Goal: Information Seeking & Learning: Learn about a topic

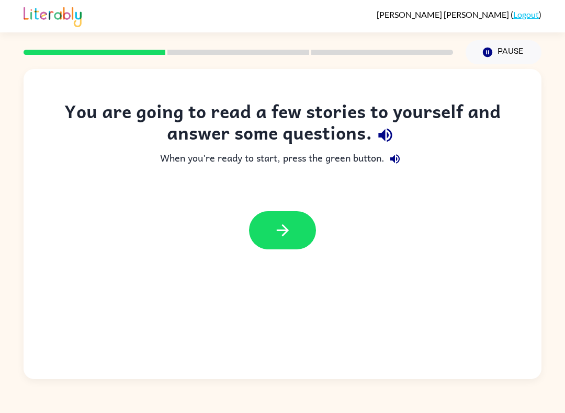
click at [290, 226] on icon "button" at bounding box center [282, 230] width 18 height 18
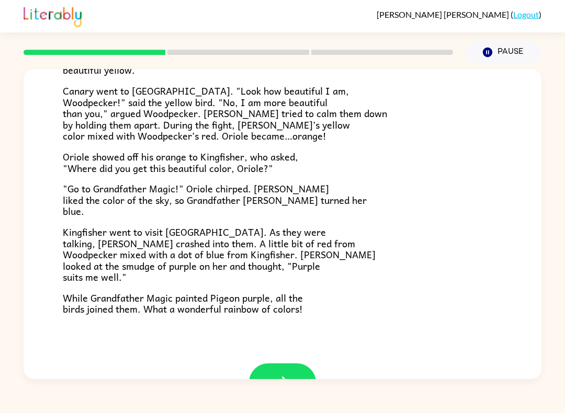
scroll to position [221, 0]
click at [291, 373] on icon "button" at bounding box center [282, 382] width 18 height 18
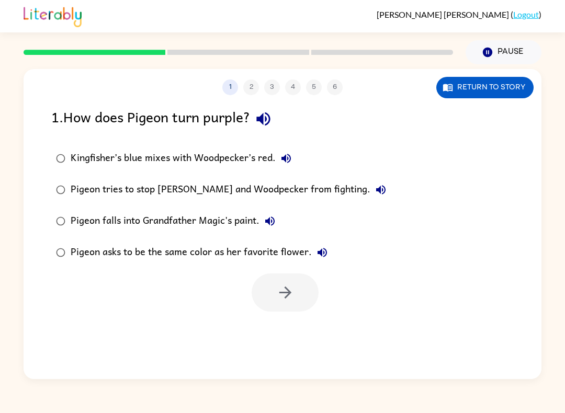
click at [504, 91] on button "Return to story" at bounding box center [484, 87] width 97 height 21
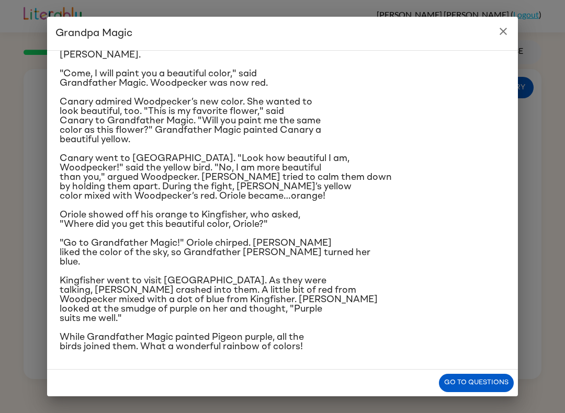
scroll to position [146, 0]
click at [499, 379] on button "Go to questions" at bounding box center [476, 383] width 75 height 18
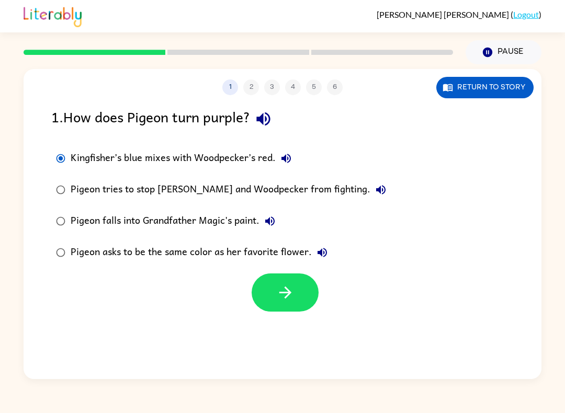
click at [41, 374] on div "1 2 3 4 5 6 Return to story 1 . How does Pigeon turn purple? Kingfisher’s blue …" at bounding box center [282, 224] width 517 height 310
click at [286, 297] on icon "button" at bounding box center [285, 292] width 12 height 12
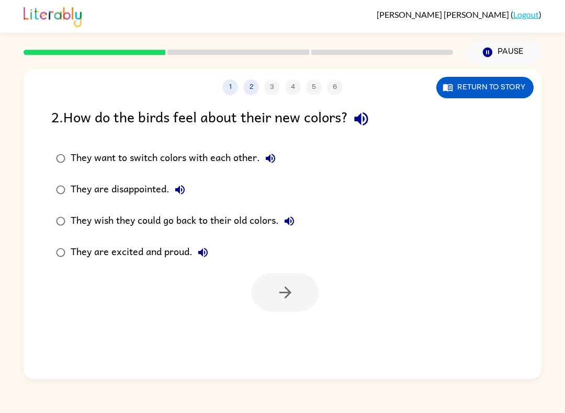
click at [505, 94] on button "Return to story" at bounding box center [484, 87] width 97 height 21
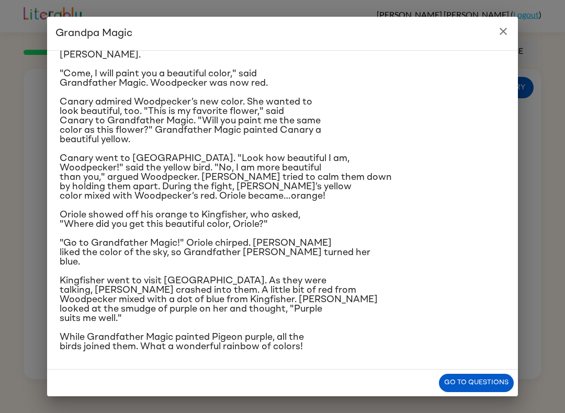
click at [488, 381] on button "Go to questions" at bounding box center [476, 383] width 75 height 18
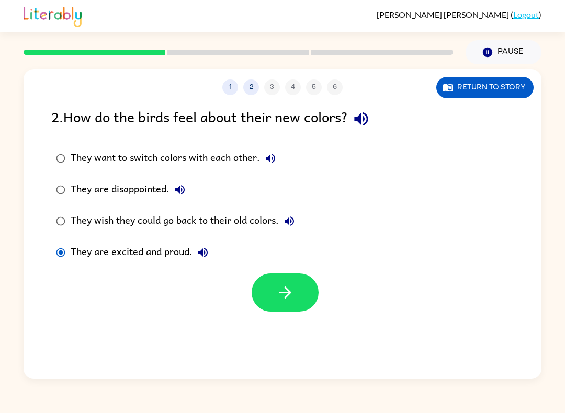
click at [295, 295] on button "button" at bounding box center [284, 292] width 67 height 38
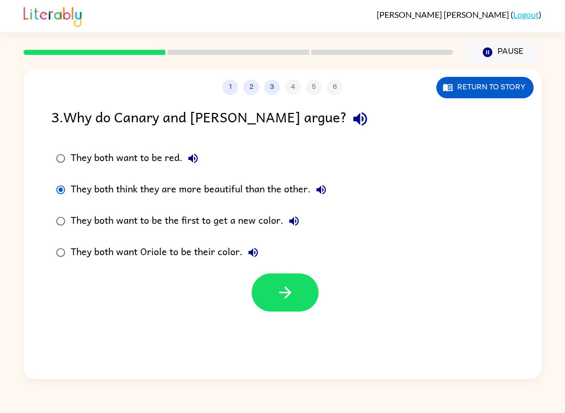
click at [288, 283] on button "button" at bounding box center [284, 292] width 67 height 38
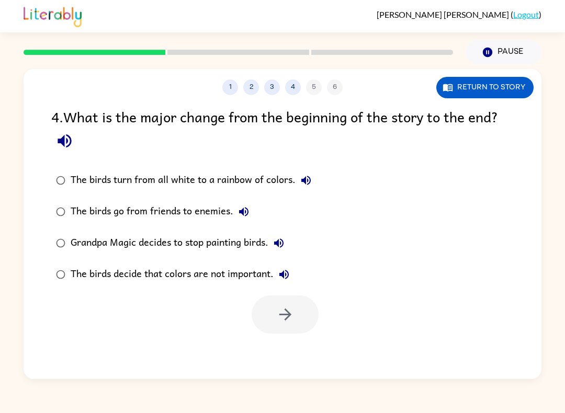
click at [76, 170] on label "The birds turn from all white to a rainbow of colors." at bounding box center [183, 180] width 276 height 31
click at [296, 314] on button "button" at bounding box center [284, 314] width 67 height 38
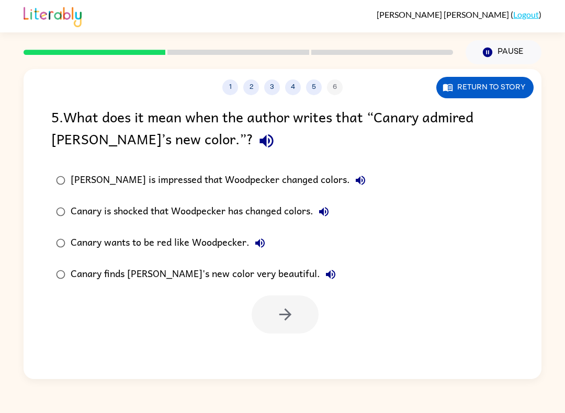
click at [493, 93] on button "Return to story" at bounding box center [484, 87] width 97 height 21
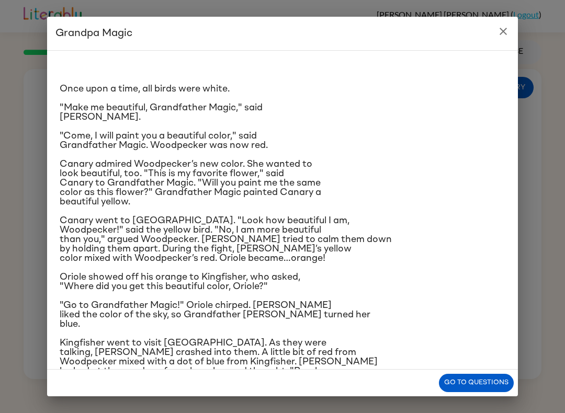
click at [501, 387] on button "Go to questions" at bounding box center [476, 383] width 75 height 18
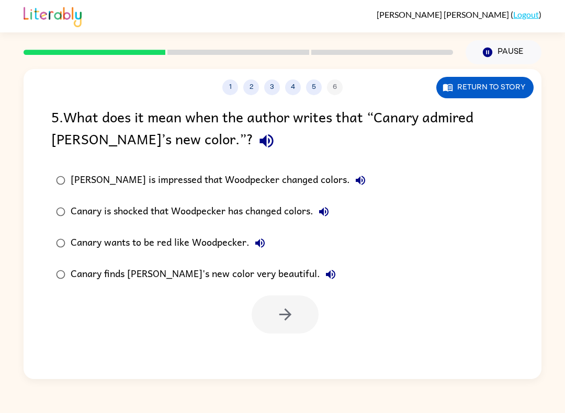
click at [245, 279] on div "Canary finds [PERSON_NAME]'s new color very beautiful." at bounding box center [206, 274] width 270 height 21
click at [292, 308] on icon "button" at bounding box center [285, 314] width 18 height 18
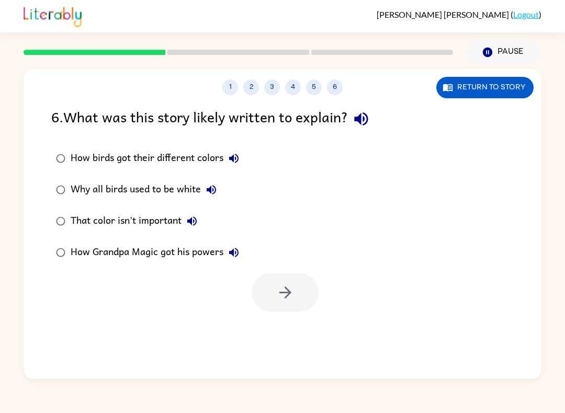
click at [519, 88] on button "Return to story" at bounding box center [484, 87] width 97 height 21
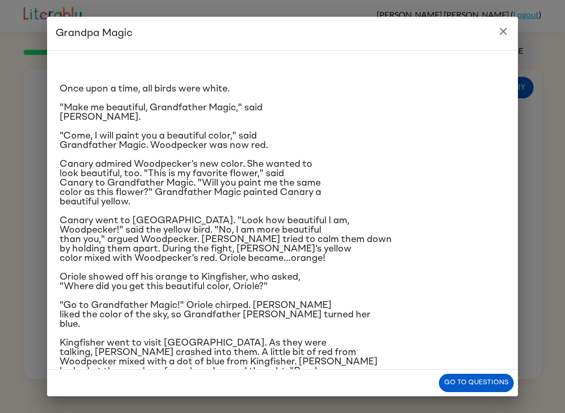
click at [486, 384] on button "Go to questions" at bounding box center [476, 383] width 75 height 18
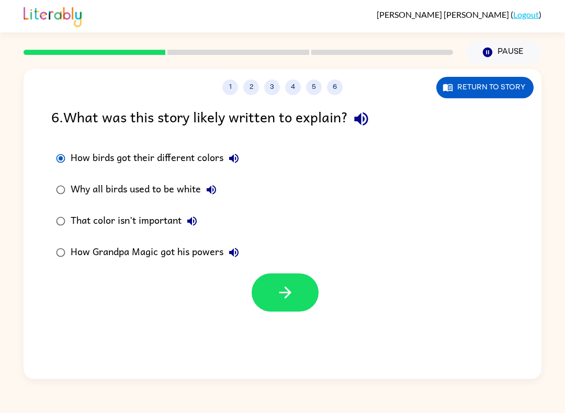
click at [294, 291] on button "button" at bounding box center [284, 292] width 67 height 38
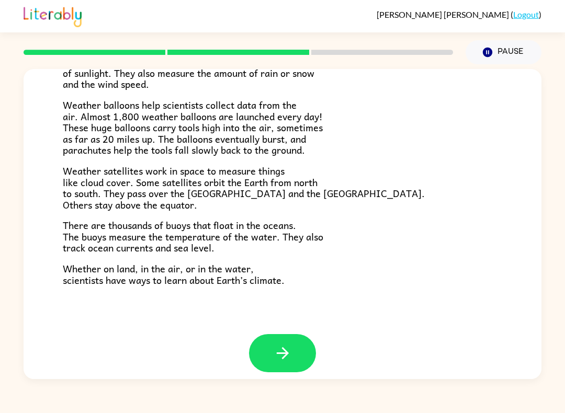
scroll to position [271, 0]
click at [282, 344] on icon "button" at bounding box center [282, 353] width 18 height 18
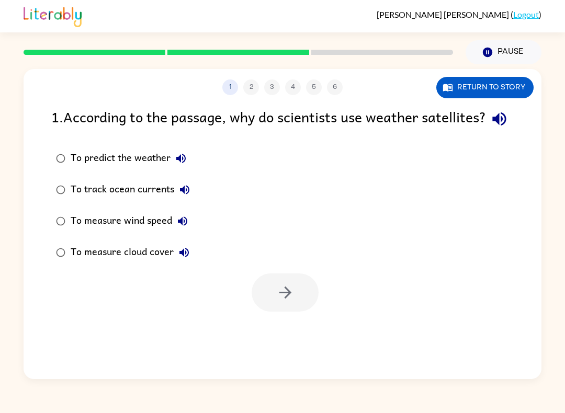
scroll to position [0, 0]
click at [500, 81] on button "Return to story" at bounding box center [484, 87] width 97 height 21
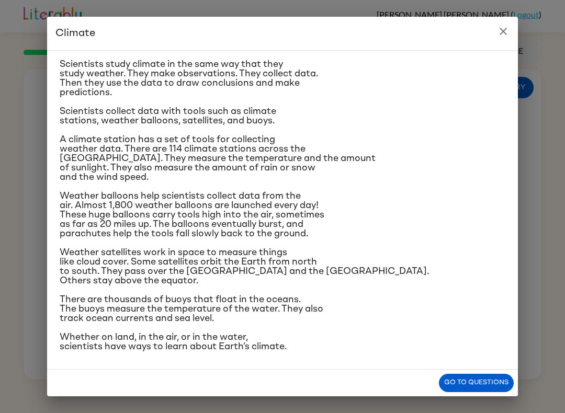
scroll to position [119, 0]
click at [472, 385] on button "Go to questions" at bounding box center [476, 383] width 75 height 18
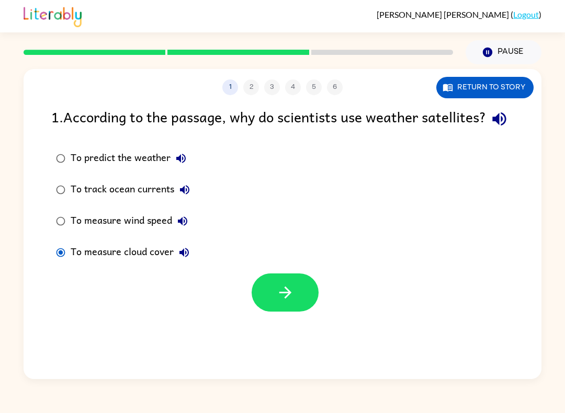
click at [321, 309] on div at bounding box center [282, 289] width 517 height 43
click at [301, 312] on button "button" at bounding box center [284, 292] width 67 height 38
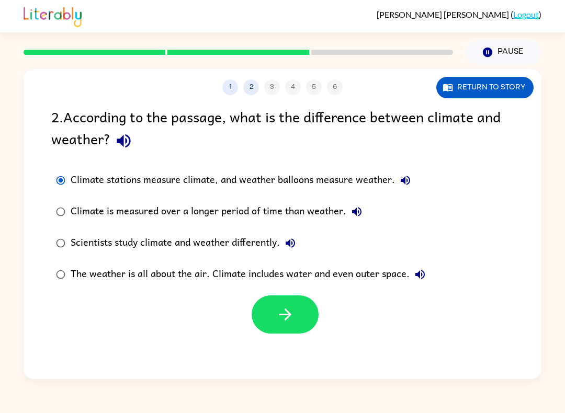
click at [496, 85] on button "Return to story" at bounding box center [484, 87] width 97 height 21
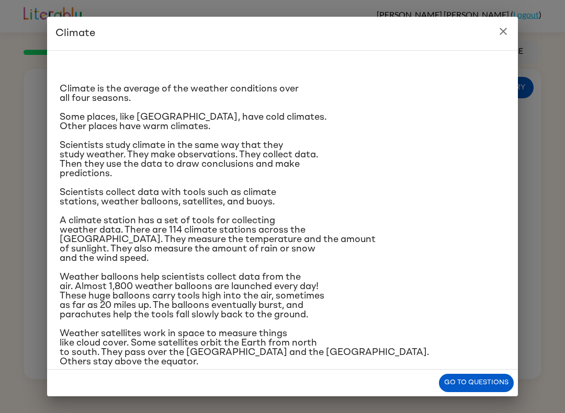
click at [486, 387] on button "Go to questions" at bounding box center [476, 383] width 75 height 18
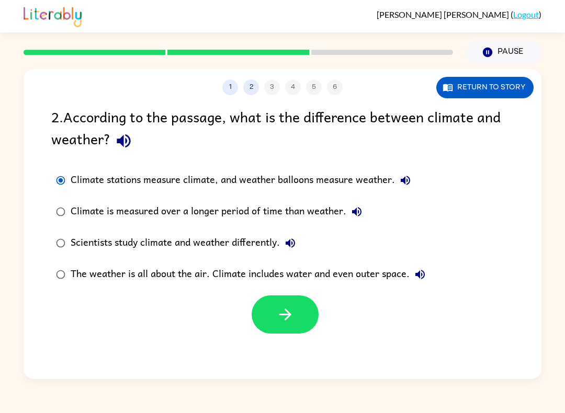
click at [506, 86] on button "Return to story" at bounding box center [484, 87] width 97 height 21
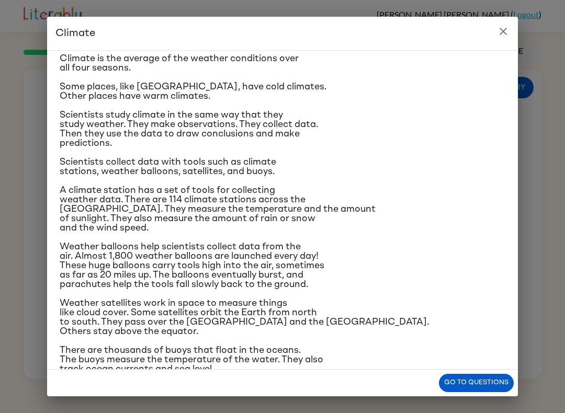
scroll to position [30, 0]
click at [498, 375] on button "Go to questions" at bounding box center [476, 383] width 75 height 18
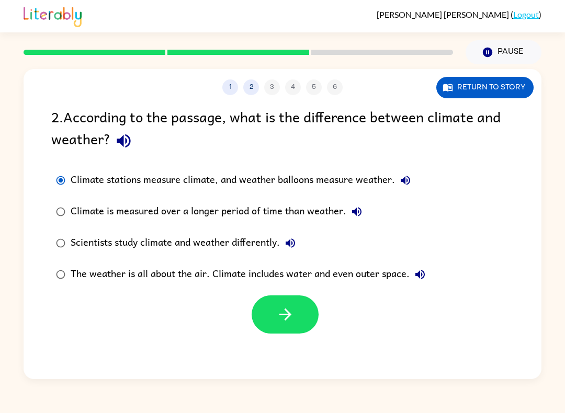
click at [503, 83] on button "Return to story" at bounding box center [484, 87] width 97 height 21
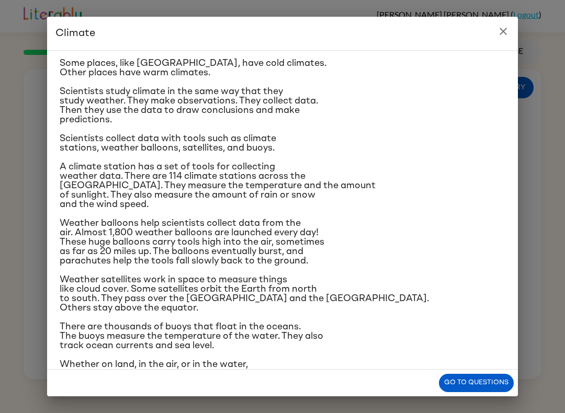
scroll to position [54, 0]
click at [474, 379] on button "Go to questions" at bounding box center [476, 383] width 75 height 18
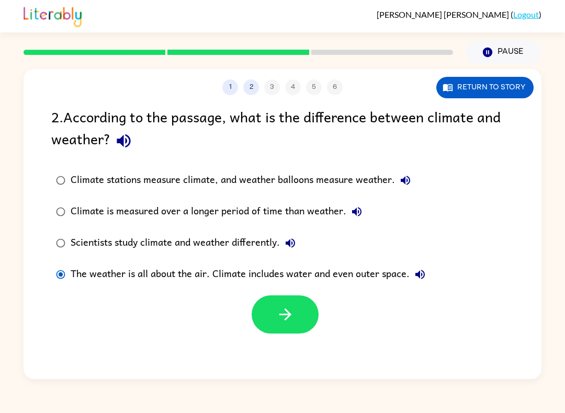
click at [273, 309] on button "button" at bounding box center [284, 314] width 67 height 38
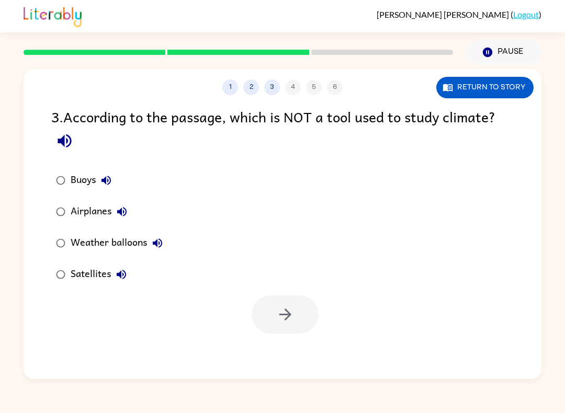
click at [499, 82] on button "Return to story" at bounding box center [484, 87] width 97 height 21
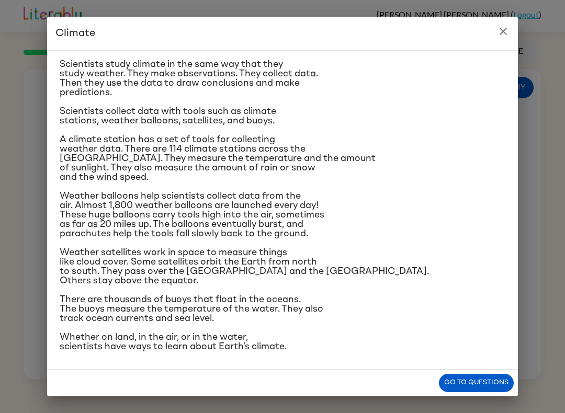
scroll to position [171, 0]
click at [485, 381] on button "Go to questions" at bounding box center [476, 383] width 75 height 18
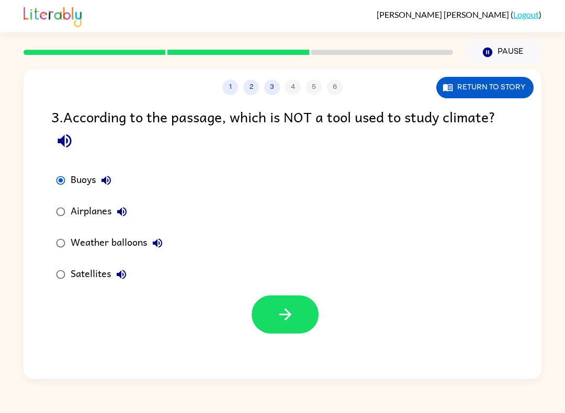
click at [280, 304] on button "button" at bounding box center [284, 314] width 67 height 38
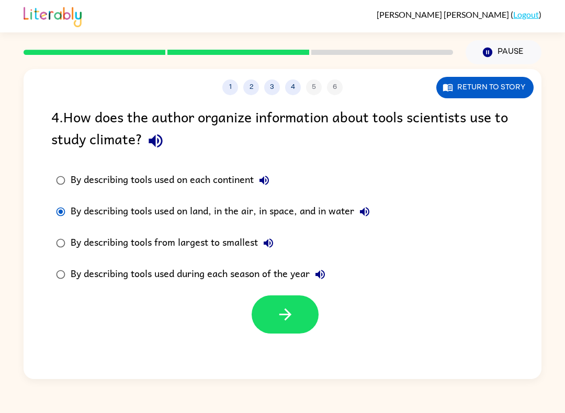
click at [287, 316] on icon "button" at bounding box center [285, 314] width 12 height 12
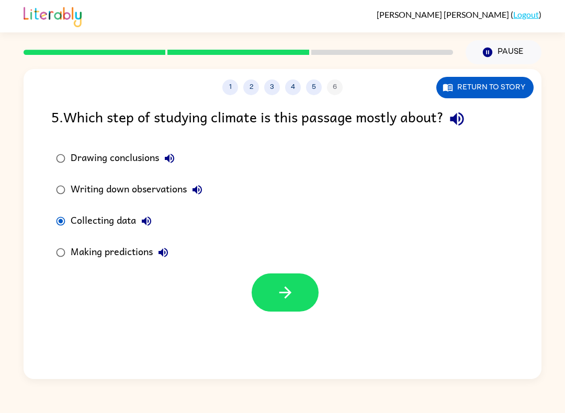
click at [302, 286] on button "button" at bounding box center [284, 292] width 67 height 38
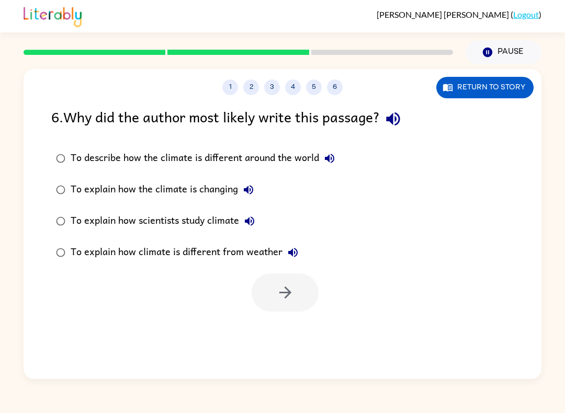
click at [50, 210] on label "To explain how scientists study climate" at bounding box center [195, 220] width 300 height 31
click at [298, 290] on button "button" at bounding box center [284, 292] width 67 height 38
